Goal: Find specific page/section: Find specific page/section

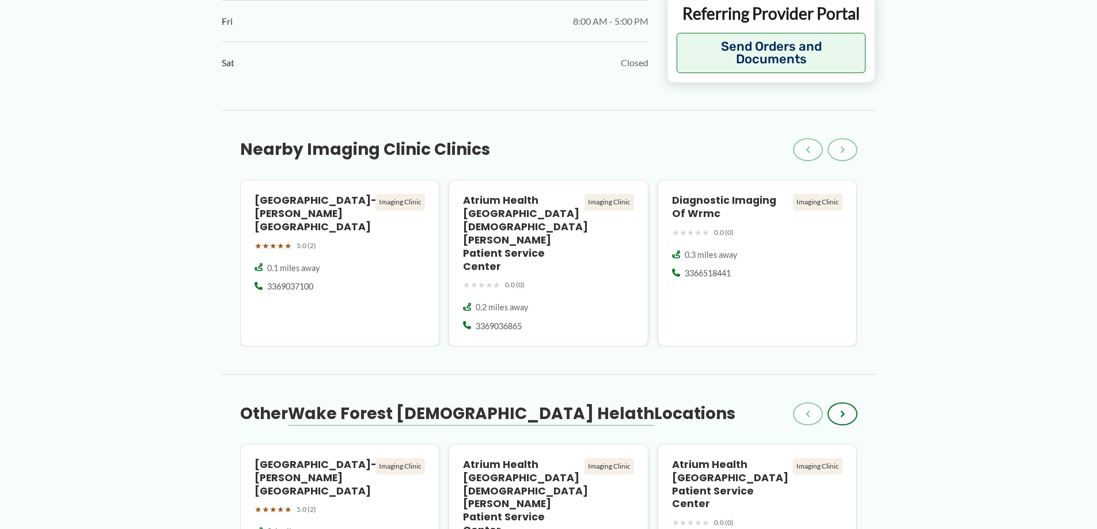
scroll to position [921, 0]
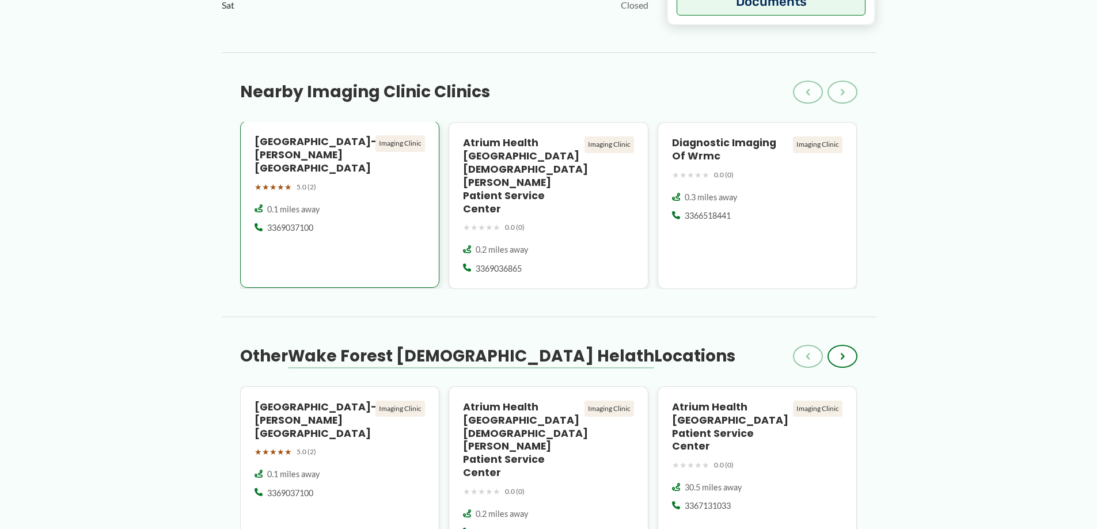
click at [397, 135] on div "Imaging Clinic" at bounding box center [400, 143] width 50 height 16
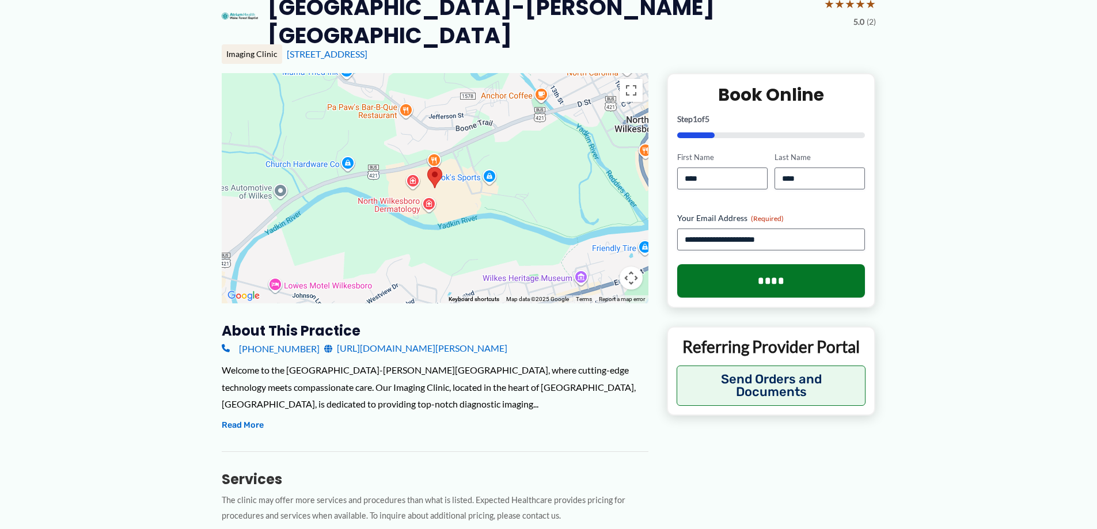
scroll to position [230, 0]
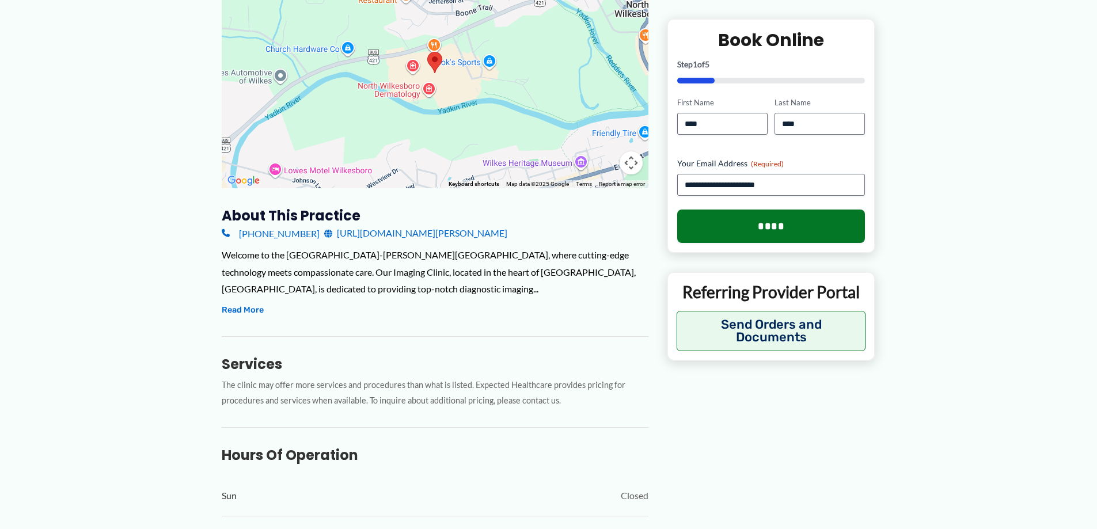
click at [492, 225] on link "[URL][DOMAIN_NAME][PERSON_NAME]" at bounding box center [415, 233] width 183 height 17
